Goal: Check status: Check status

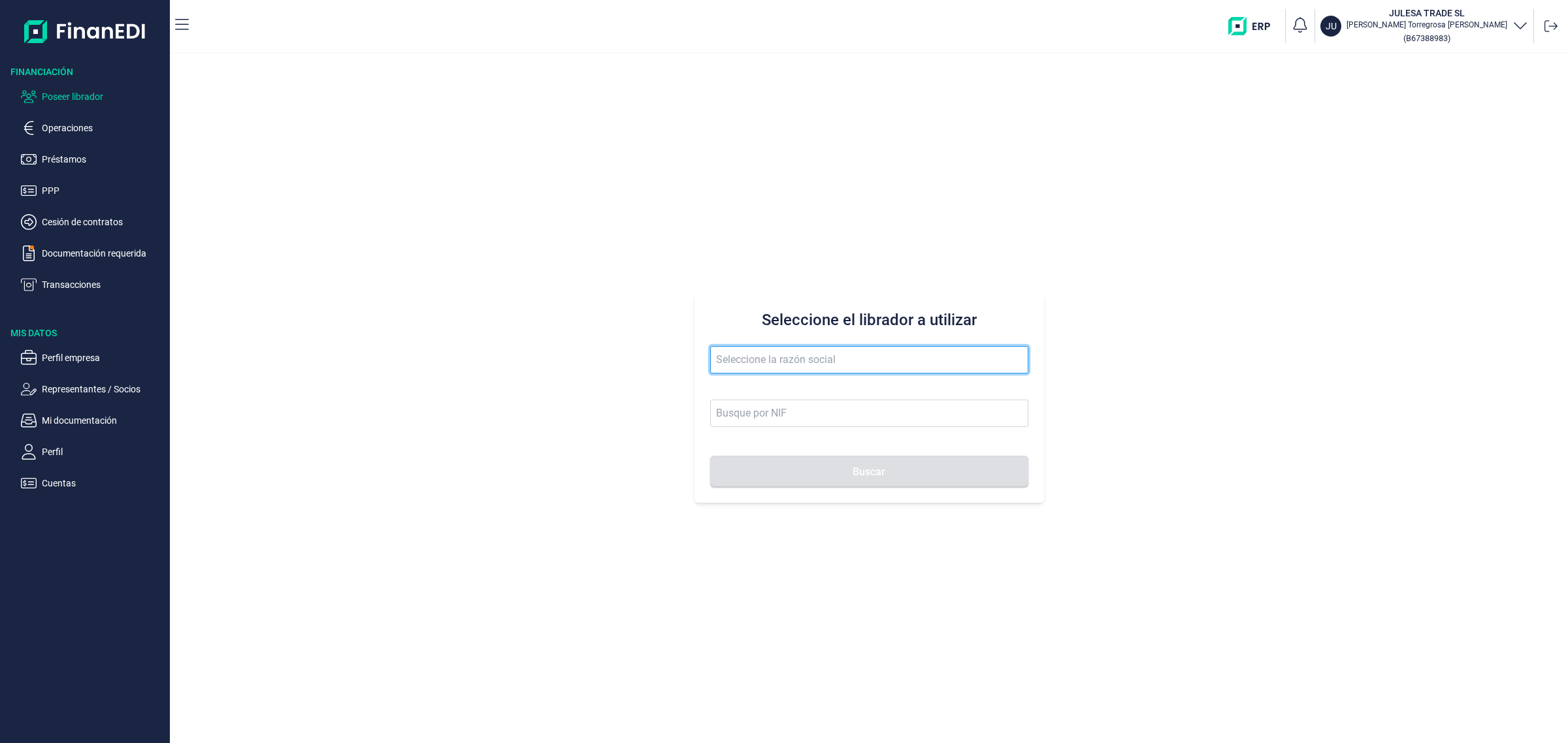
drag, startPoint x: 827, startPoint y: 361, endPoint x: 913, endPoint y: 345, distance: 87.5
click at [844, 358] on input "text" at bounding box center [869, 360] width 319 height 28
type input "[PERSON_NAME]"
drag, startPoint x: 815, startPoint y: 360, endPoint x: 544, endPoint y: 374, distance: 271.4
click at [544, 374] on div "Seleccione el librador a utilizar antonio mondr Buscar" at bounding box center [869, 398] width 1398 height 690
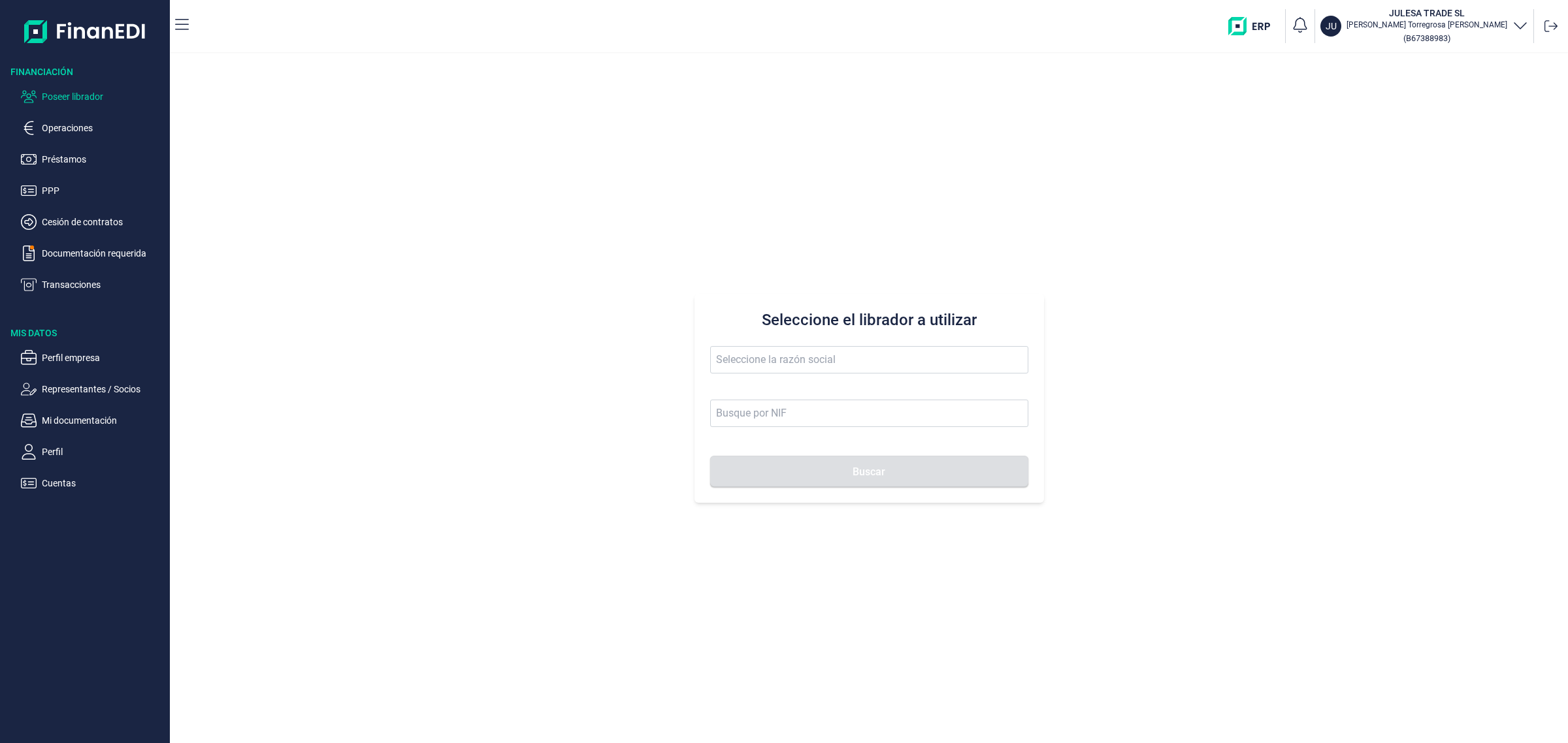
click at [1479, 486] on div "Seleccione el librador a utilizar Buscar" at bounding box center [869, 398] width 1398 height 690
click at [896, 358] on input "text" at bounding box center [869, 360] width 319 height 28
click at [831, 396] on li "TUBSNET FIRE SL" at bounding box center [869, 391] width 319 height 27
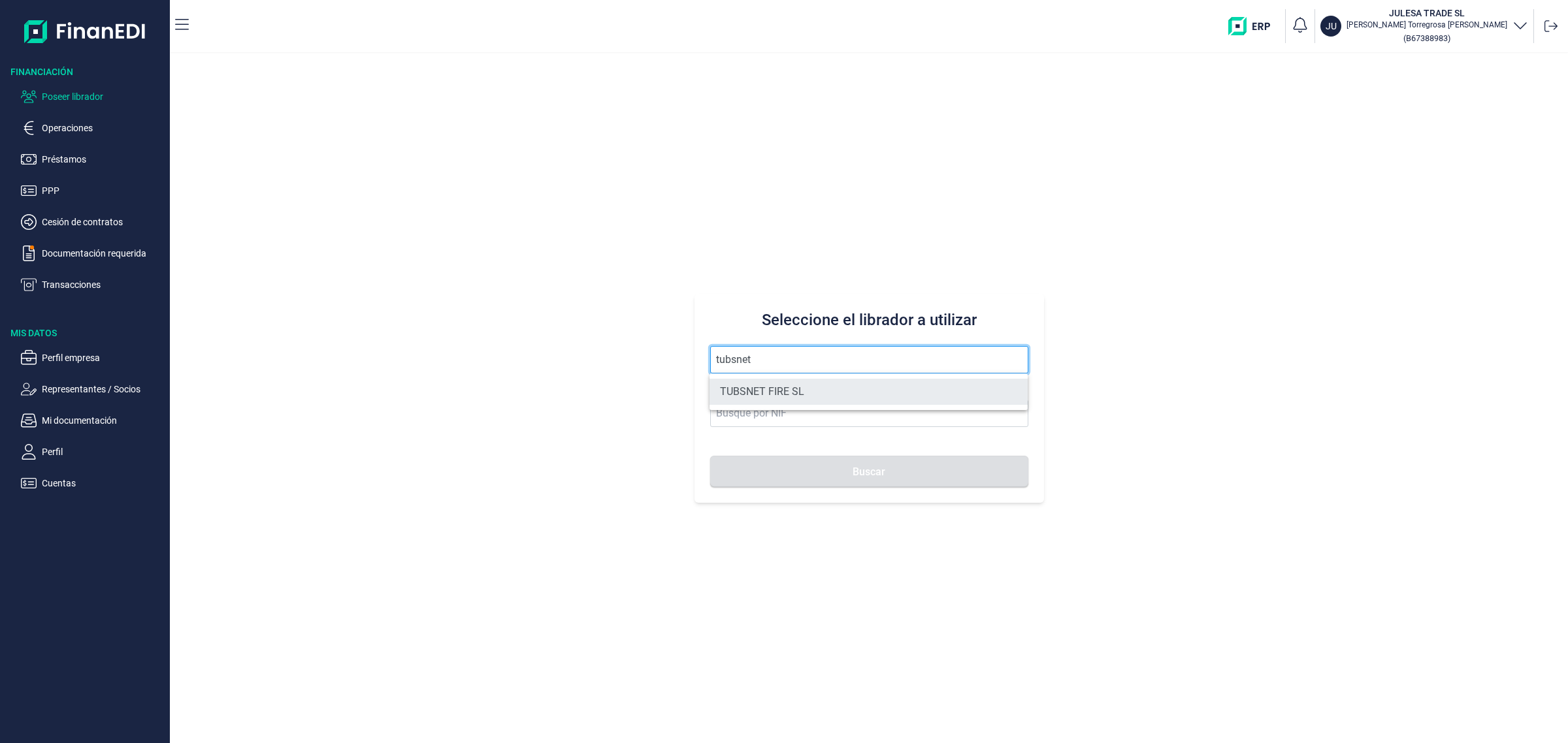
type input "TUBSNET FIRE SL"
type input "B67089441"
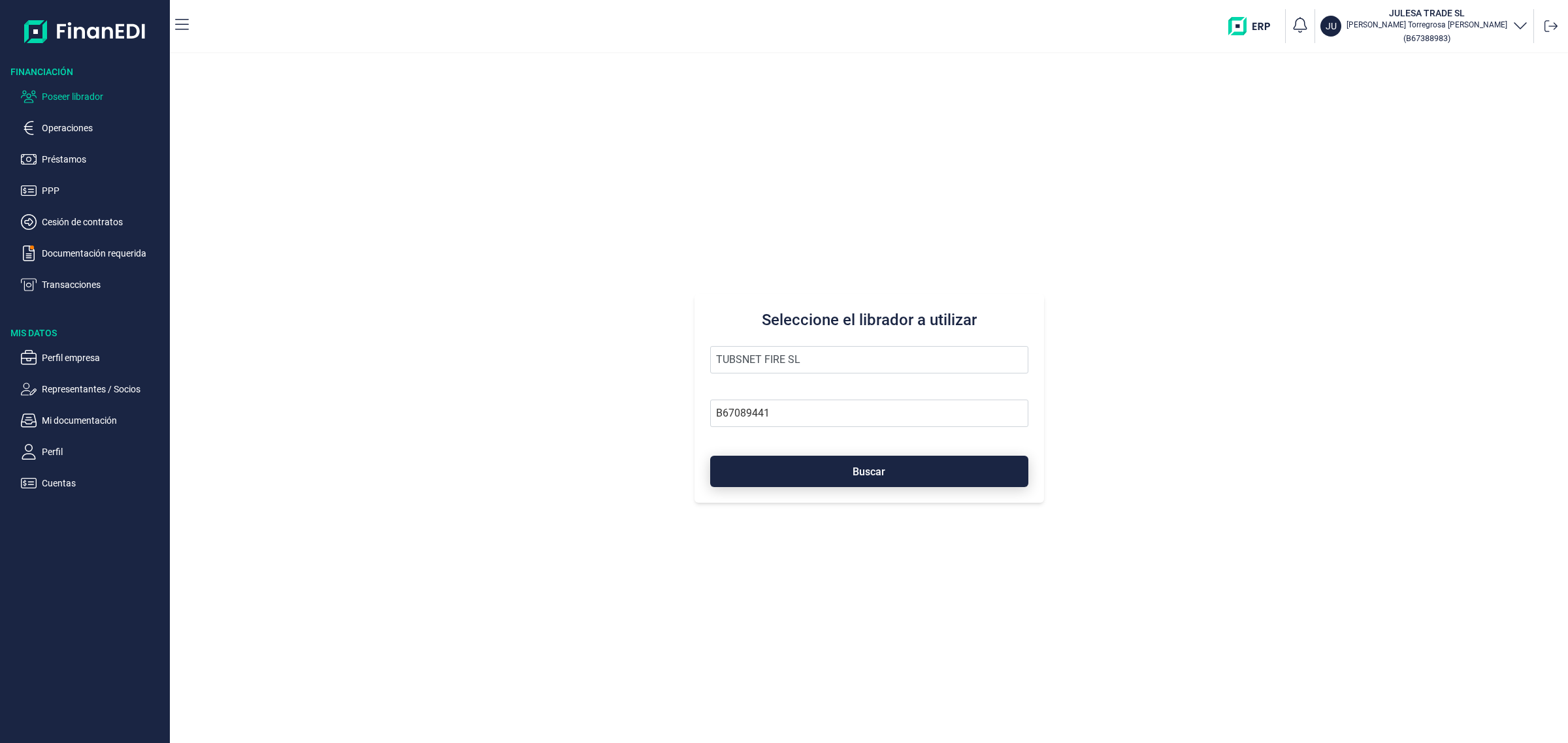
click at [835, 465] on button "Buscar" at bounding box center [869, 472] width 319 height 31
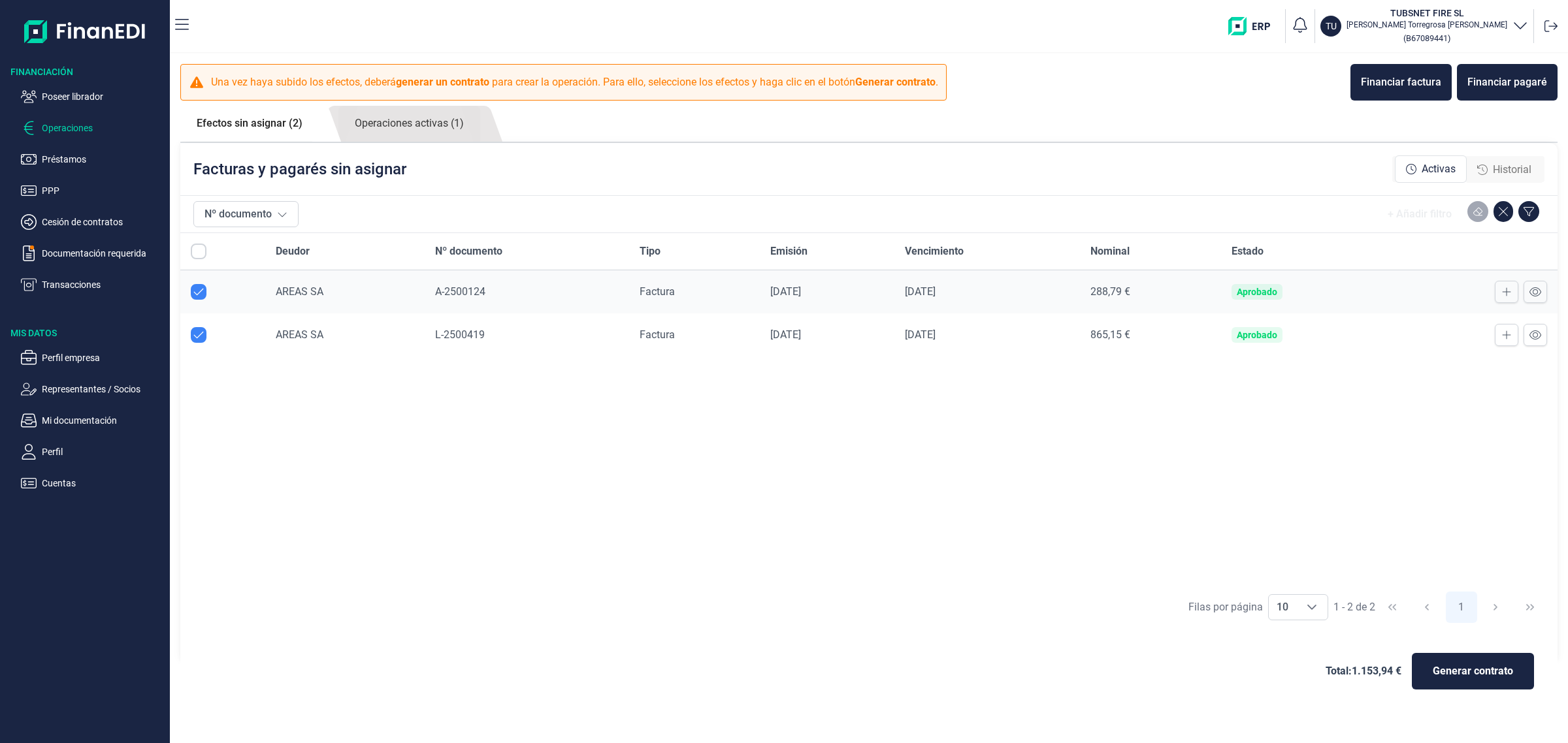
checkbox input "true"
click at [55, 88] on p "Poseer librador" at bounding box center [103, 96] width 123 height 16
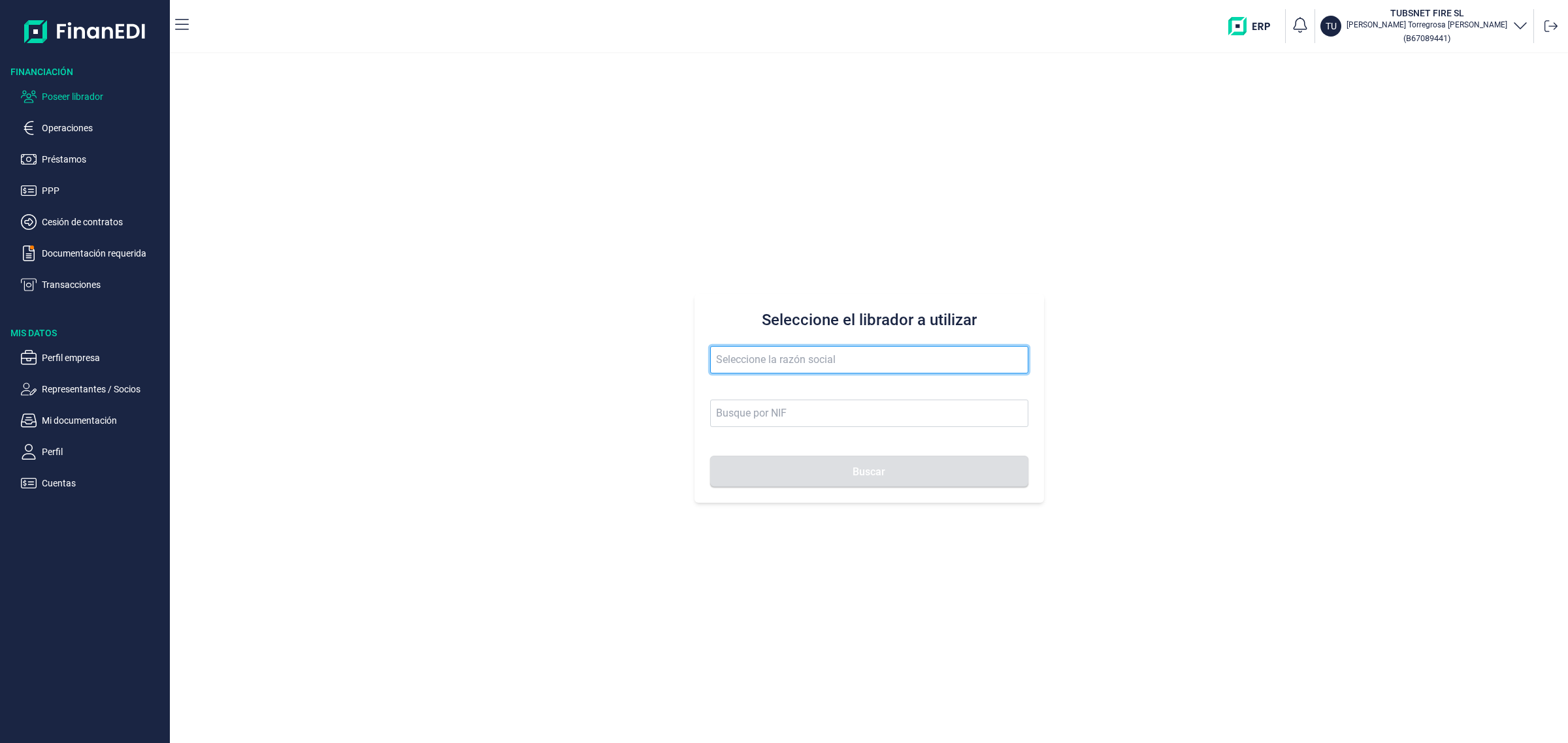
click at [783, 353] on input "text" at bounding box center [869, 360] width 319 height 28
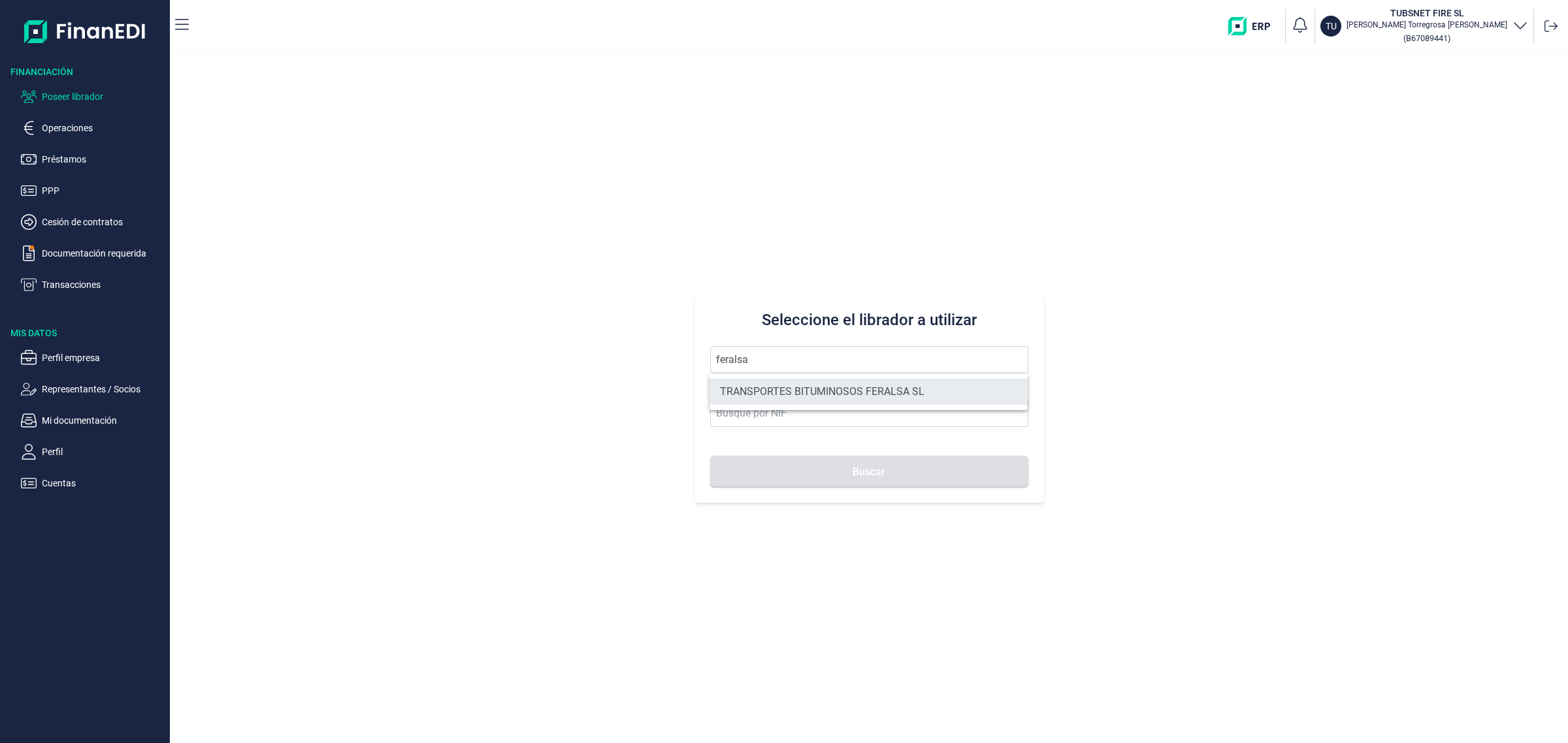
click at [797, 392] on li "TRANSPORTES BITUMINOSOS FERALSA SL" at bounding box center [869, 391] width 319 height 27
type input "TRANSPORTES BITUMINOSOS FERALSA SL"
type input "B33100736"
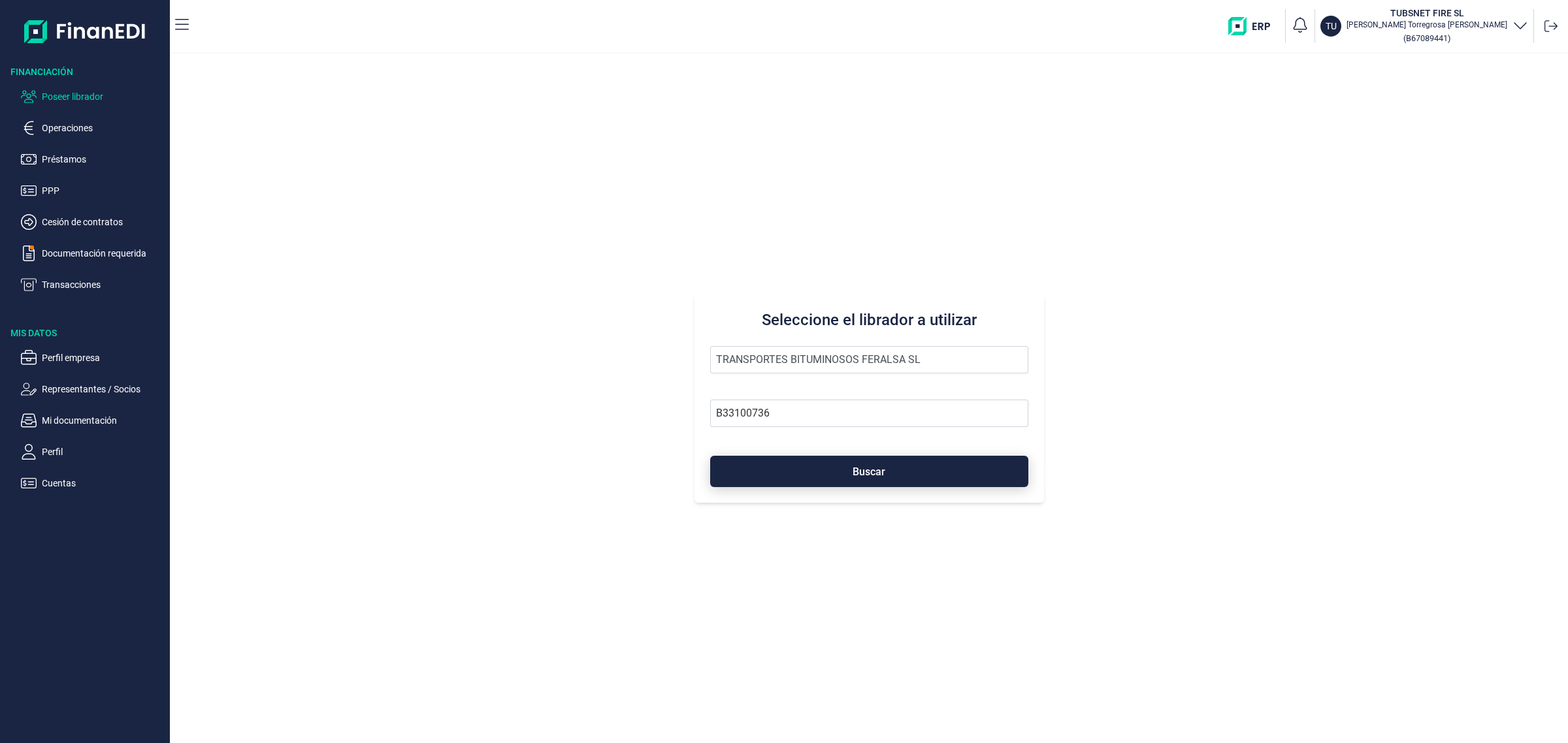
click at [835, 459] on button "Buscar" at bounding box center [869, 472] width 319 height 31
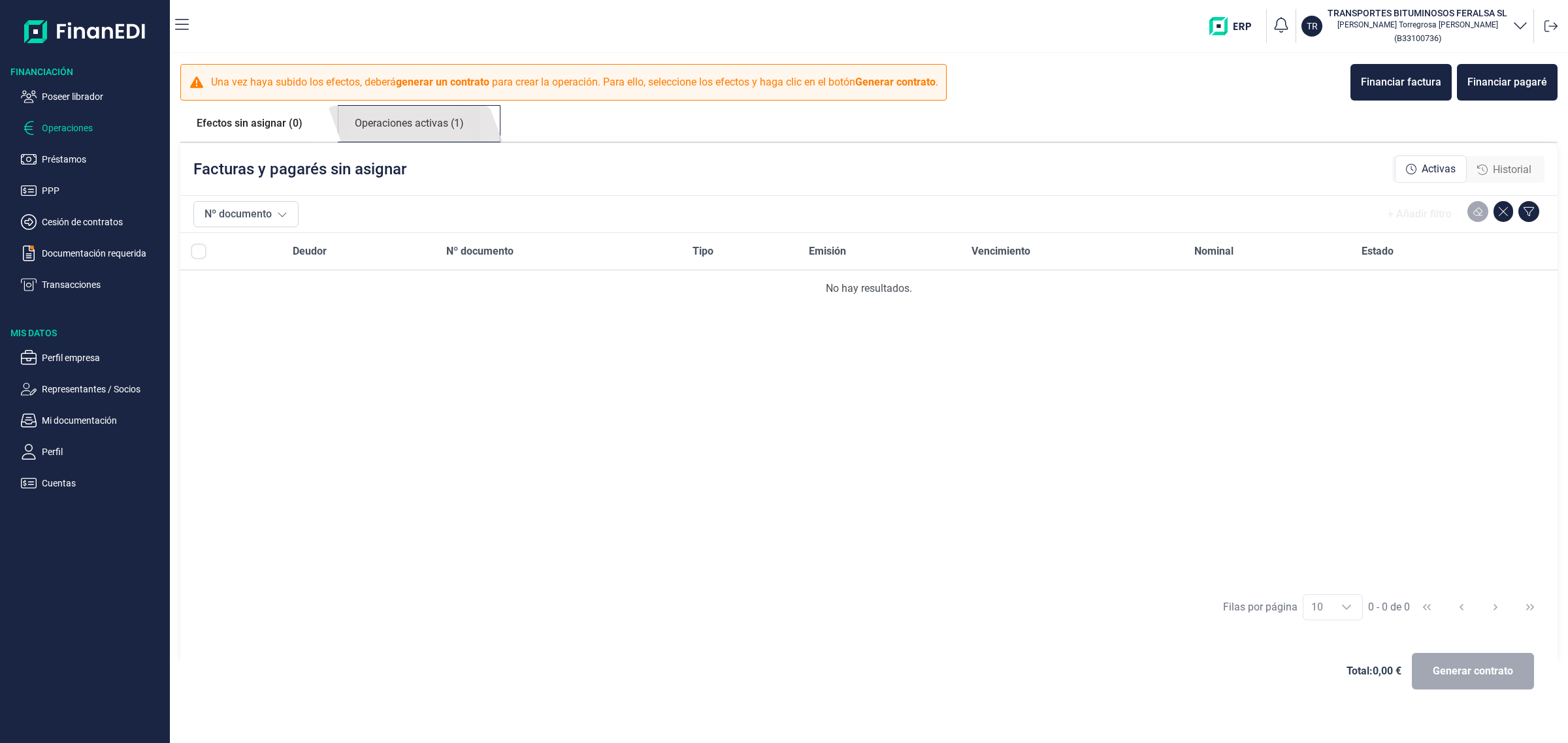
click at [441, 128] on link "Operaciones activas (1)" at bounding box center [409, 124] width 142 height 36
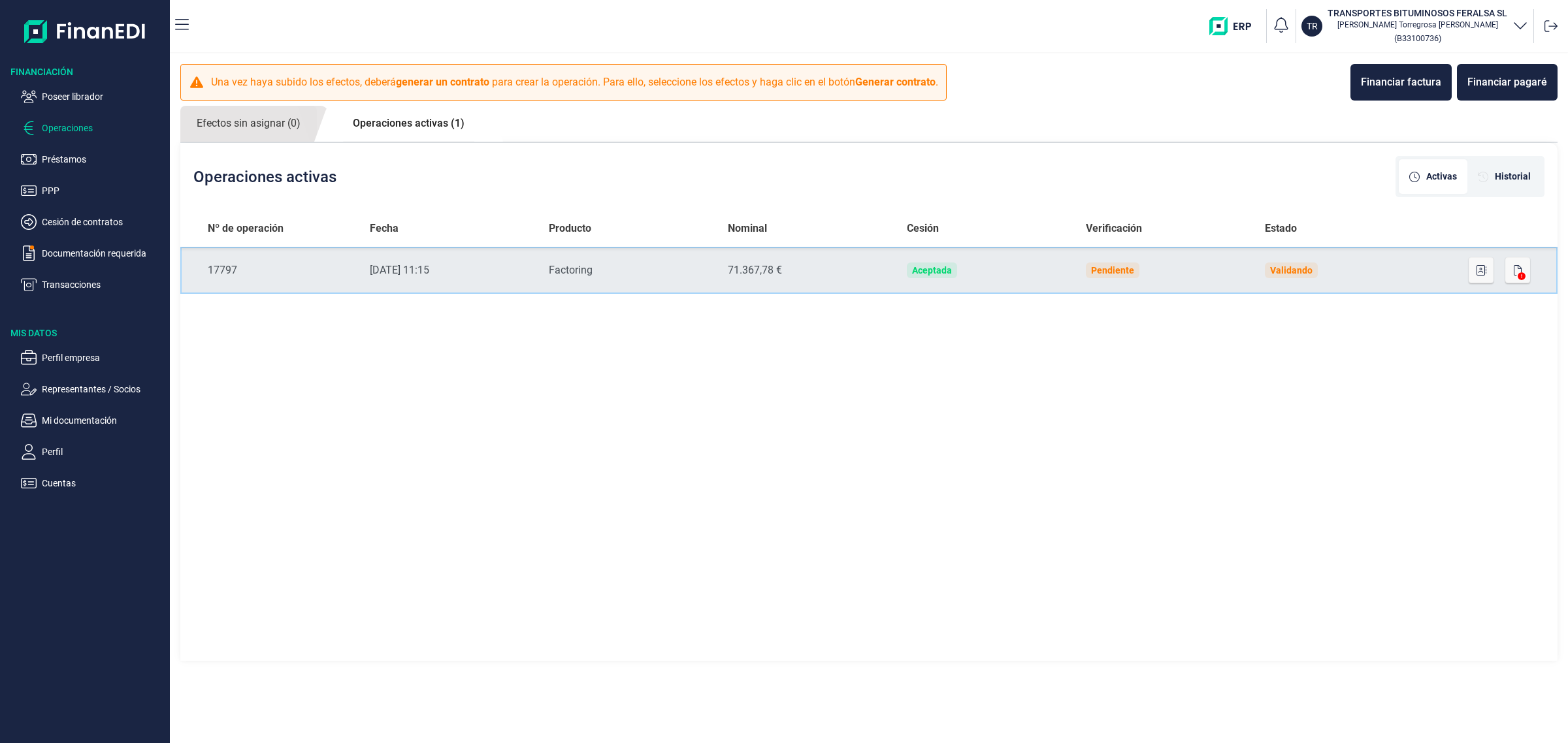
click at [585, 271] on div "Factoring" at bounding box center [627, 270] width 158 height 16
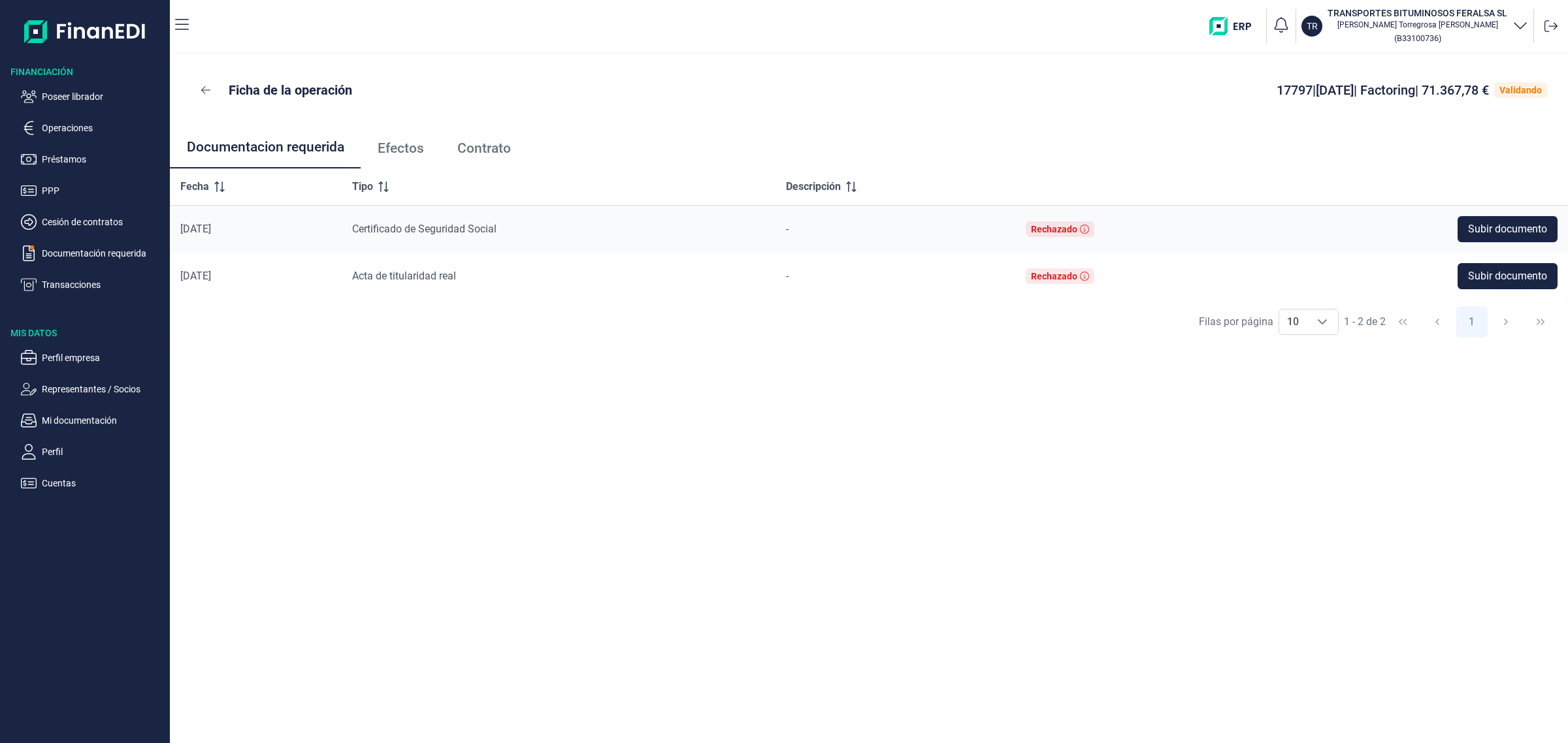
click at [413, 147] on span "Efectos" at bounding box center [400, 148] width 46 height 14
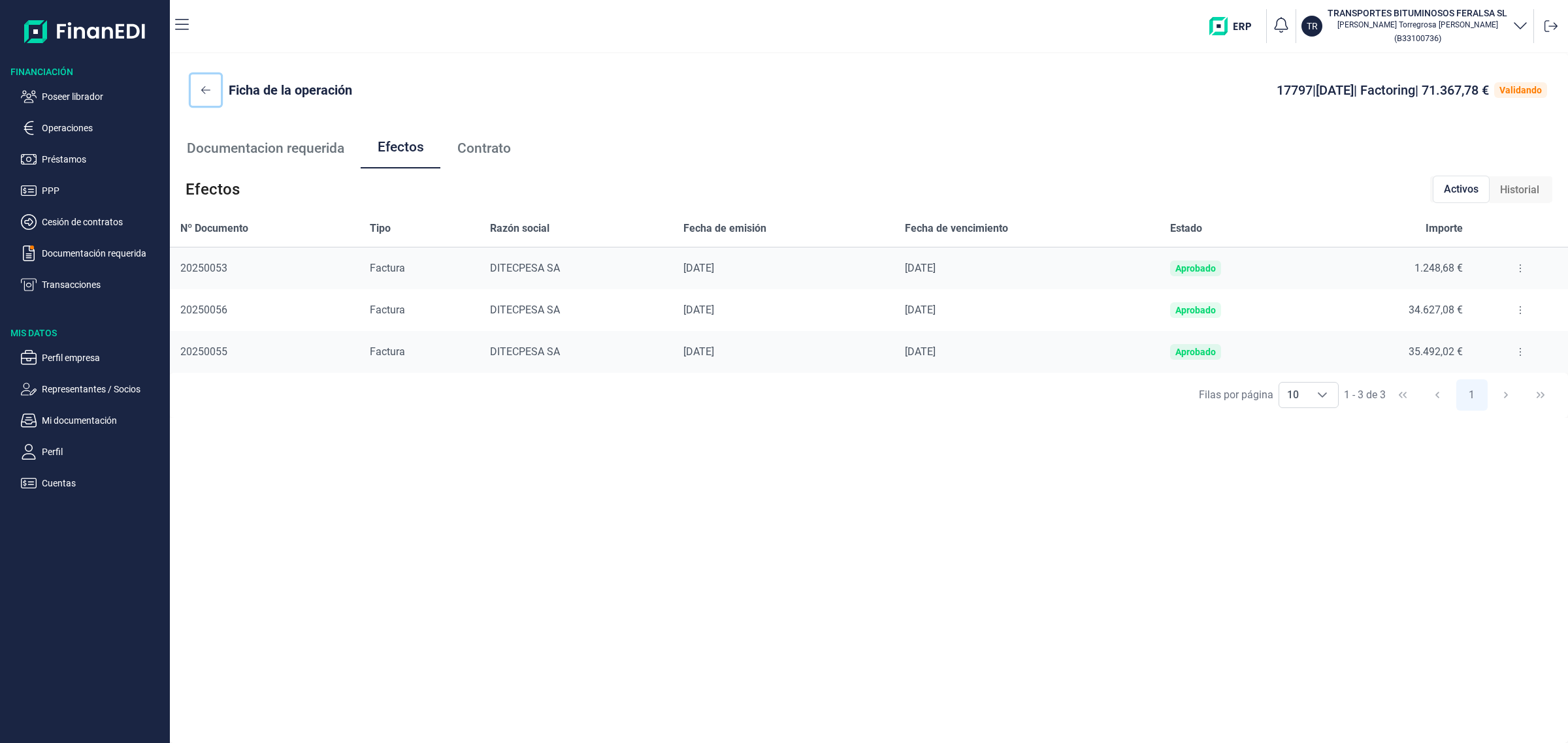
click at [196, 83] on button at bounding box center [205, 90] width 30 height 31
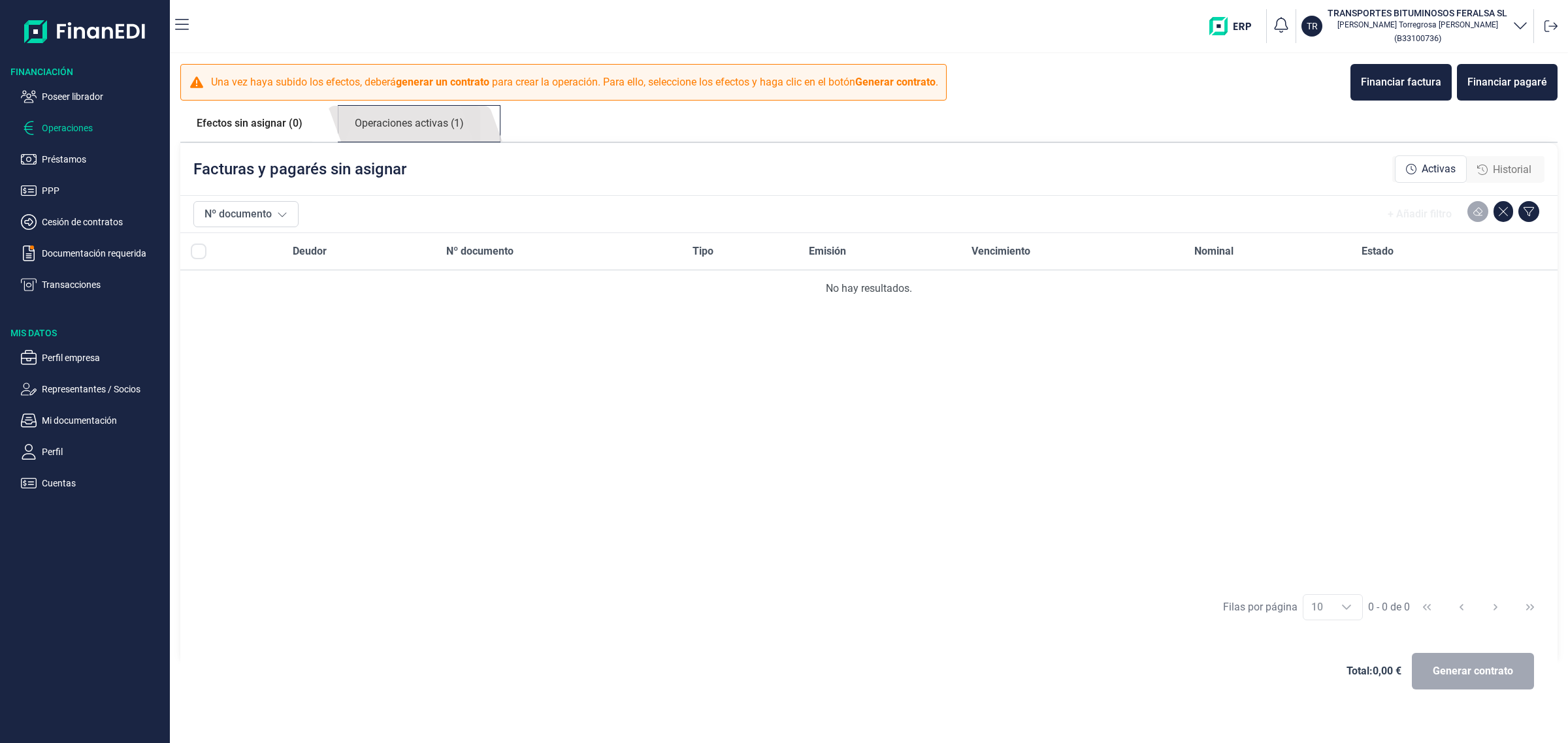
click at [407, 130] on link "Operaciones activas (1)" at bounding box center [409, 124] width 142 height 36
